Goal: Go to known website: Access a specific website the user already knows

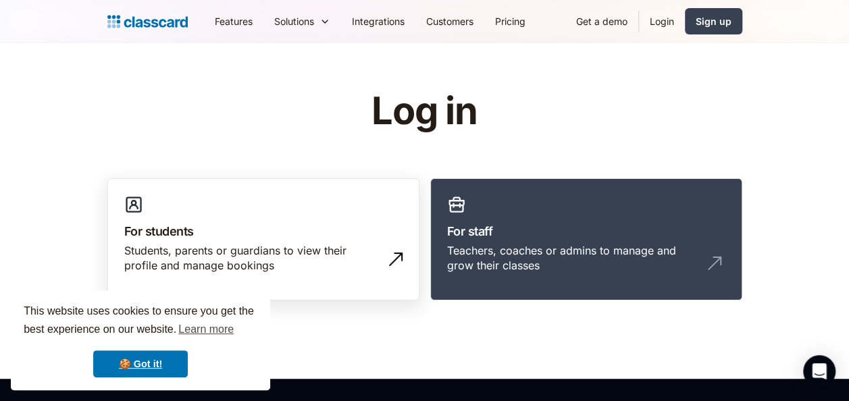
click at [229, 234] on h3 "For students" at bounding box center [263, 231] width 278 height 18
click at [387, 269] on img at bounding box center [396, 260] width 22 height 22
